Goal: Find specific page/section: Find specific page/section

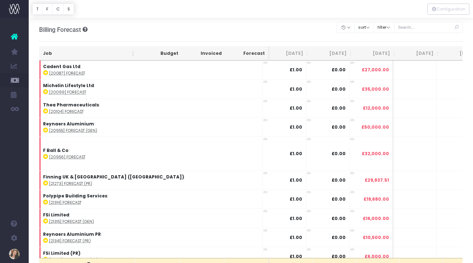
scroll to position [0, 88]
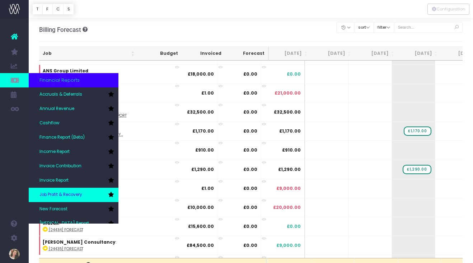
click at [79, 196] on span "Job Profit & Recovery" at bounding box center [60, 195] width 43 height 6
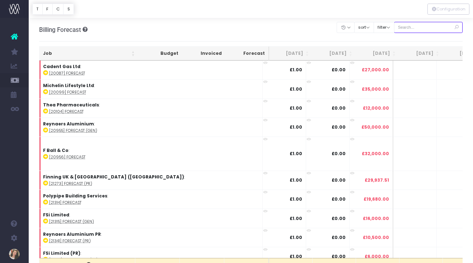
click at [442, 29] on input "text" at bounding box center [428, 27] width 69 height 11
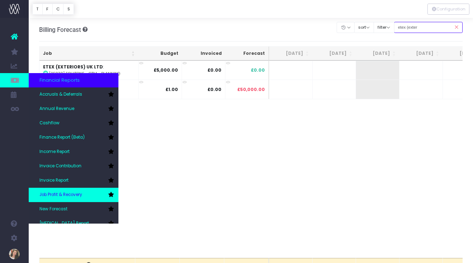
type input "etex (exter"
click at [74, 194] on span "Job Profit & Recovery" at bounding box center [60, 195] width 43 height 6
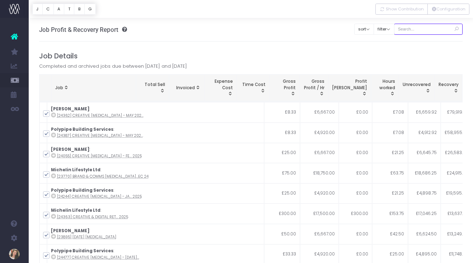
click at [421, 30] on input "text" at bounding box center [428, 29] width 69 height 11
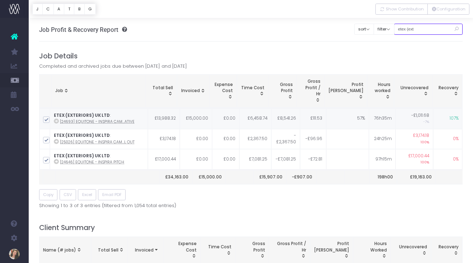
type input "etex (ext"
click at [58, 119] on icon at bounding box center [56, 121] width 5 height 5
